Goal: Information Seeking & Learning: Learn about a topic

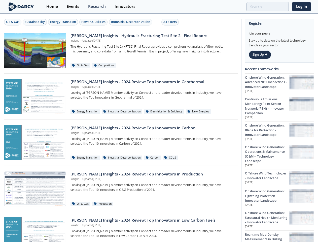
click at [13, 22] on div "Oil & Gas" at bounding box center [12, 22] width 13 height 5
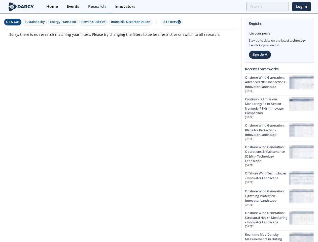
click at [35, 22] on div "Sustainability" at bounding box center [35, 22] width 20 height 5
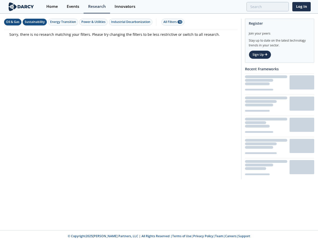
click at [63, 22] on div "Energy Transition" at bounding box center [63, 22] width 26 height 5
click at [94, 22] on div "Power & Utilities" at bounding box center [93, 22] width 24 height 5
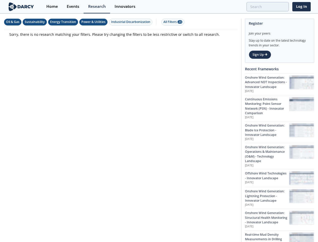
click at [131, 22] on div "Industrial Decarbonization" at bounding box center [130, 22] width 39 height 5
click at [172, 22] on div "All Filters 28" at bounding box center [172, 22] width 19 height 5
